Goal: Task Accomplishment & Management: Use online tool/utility

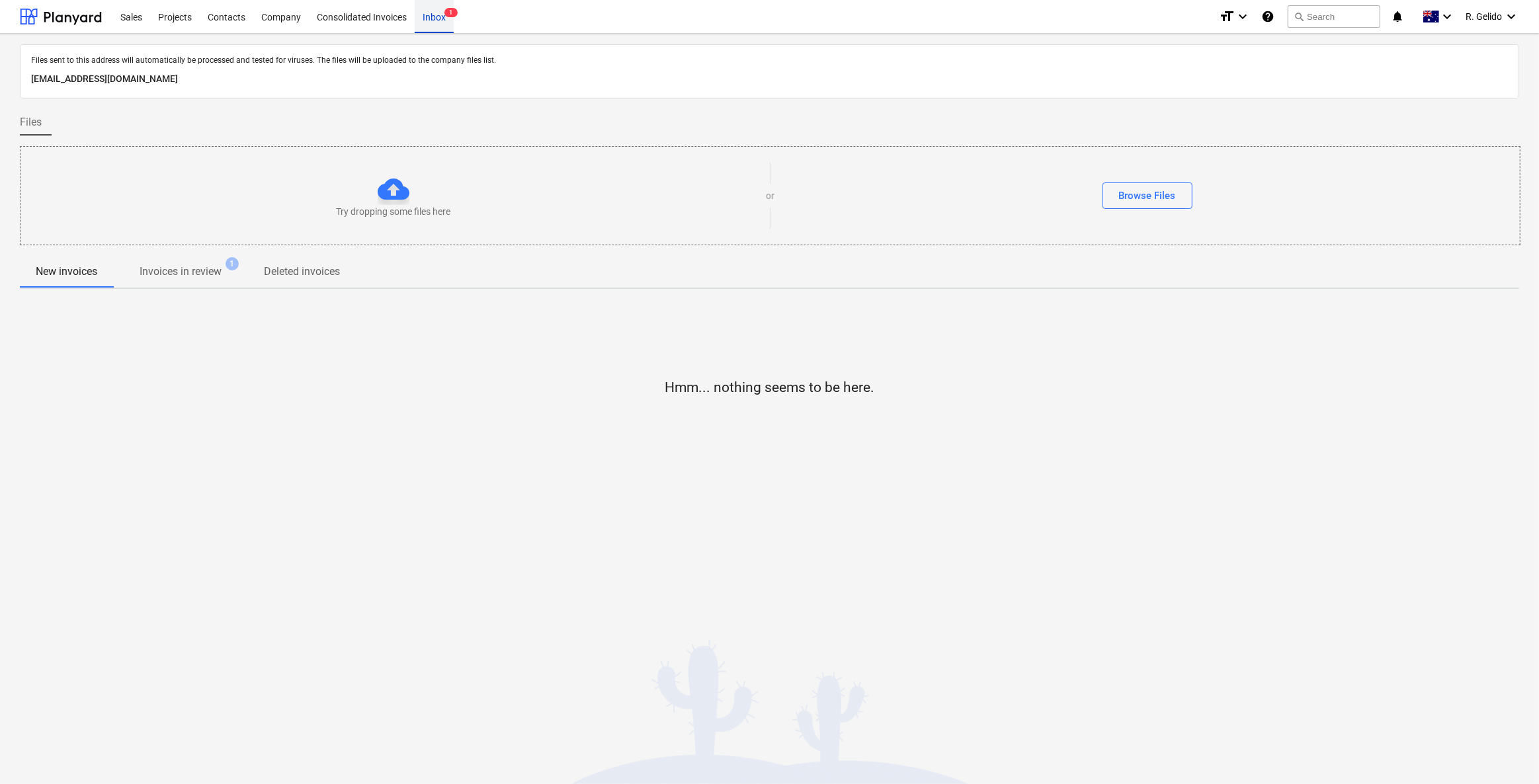
click at [428, 10] on div "Inbox 1" at bounding box center [434, 16] width 39 height 34
click at [372, 13] on div "Consolidated Invoices" at bounding box center [361, 16] width 106 height 34
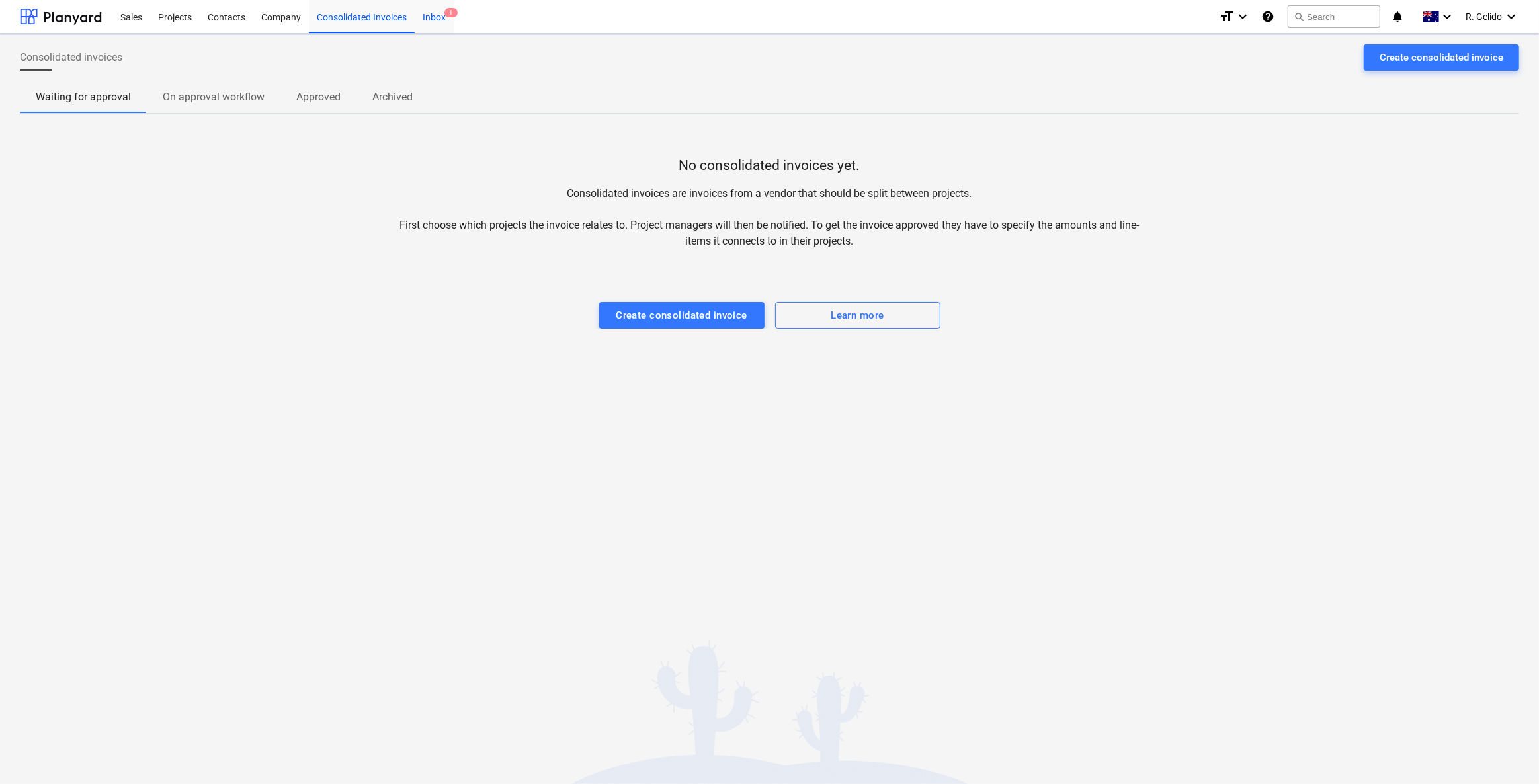
click at [437, 22] on div "Inbox 1" at bounding box center [434, 16] width 39 height 34
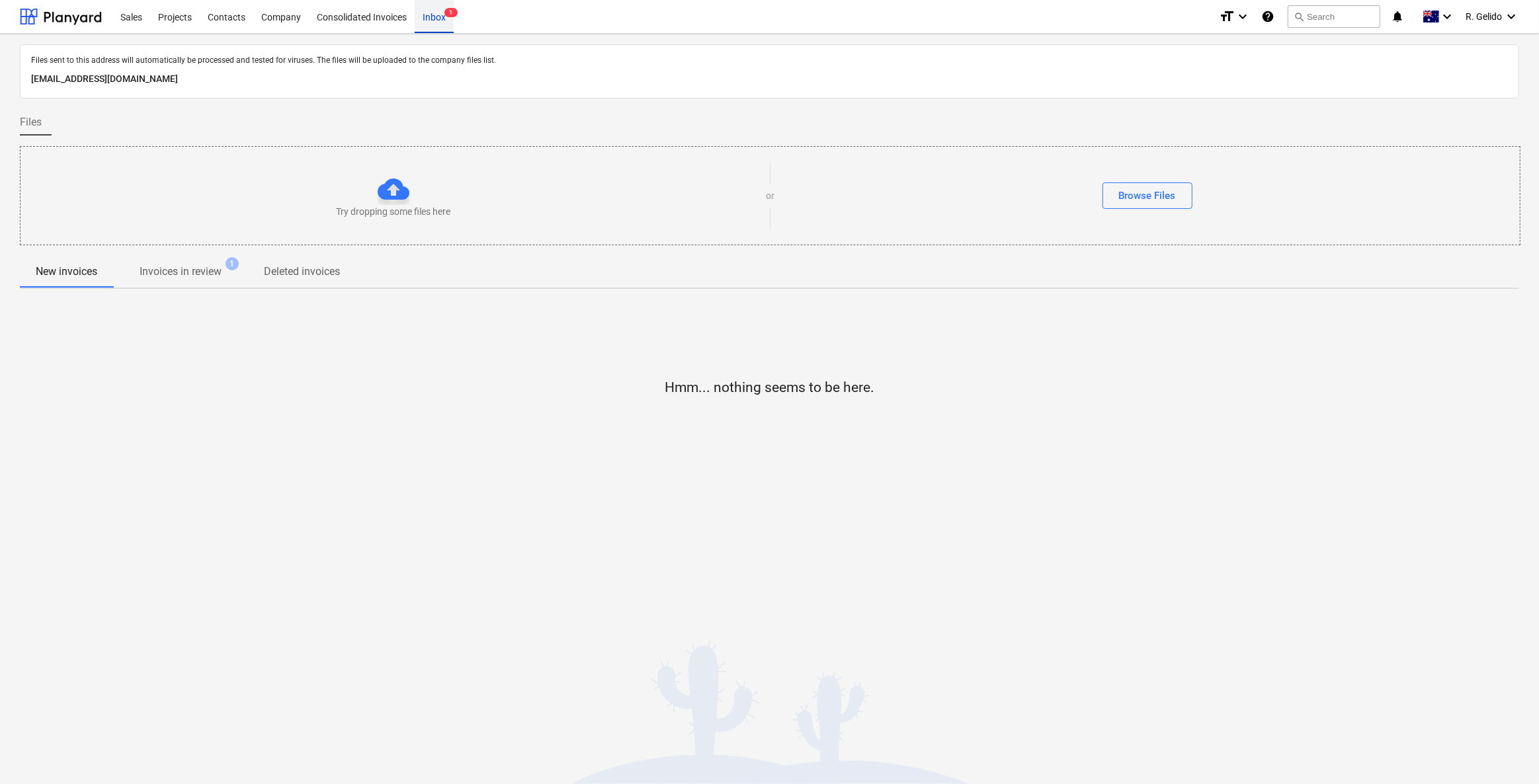
click at [438, 17] on div "Inbox 1" at bounding box center [434, 16] width 39 height 34
click at [290, 78] on p "[EMAIL_ADDRESS][DOMAIN_NAME]" at bounding box center [770, 79] width 1476 height 16
copy p "[EMAIL_ADDRESS][DOMAIN_NAME]"
